Goal: Check status: Check status

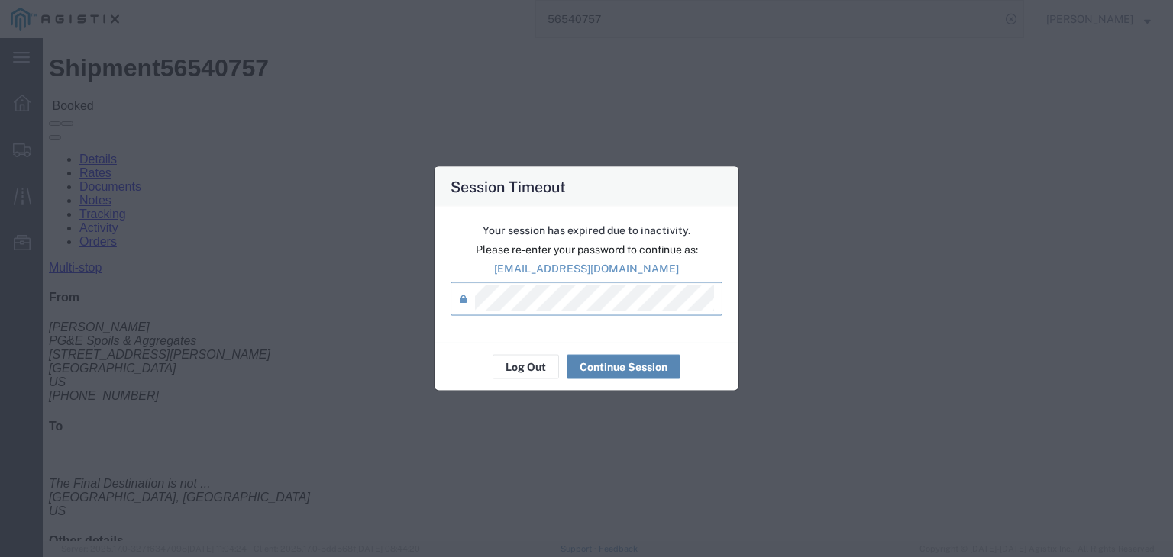
click at [621, 366] on button "Continue Session" at bounding box center [624, 367] width 114 height 24
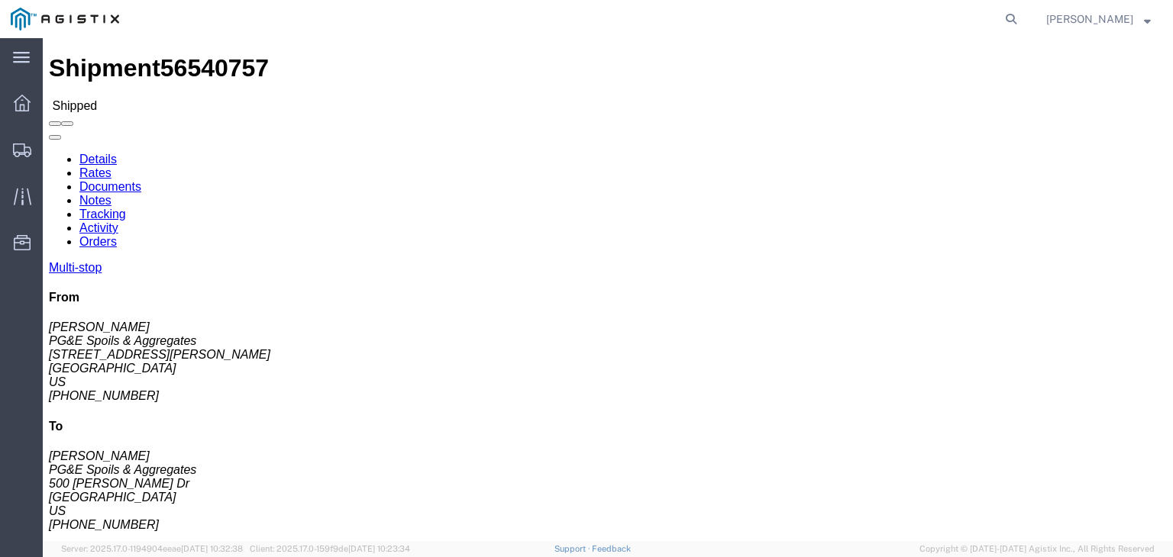
click icon
click link "Documents"
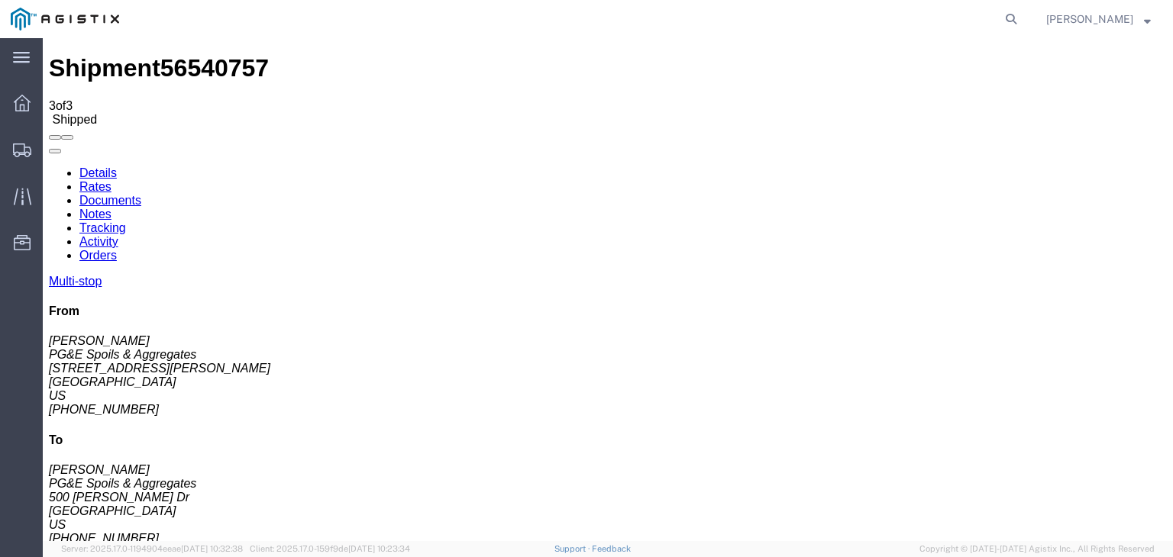
click at [126, 221] on link "Tracking" at bounding box center [102, 227] width 47 height 13
